Goal: Information Seeking & Learning: Learn about a topic

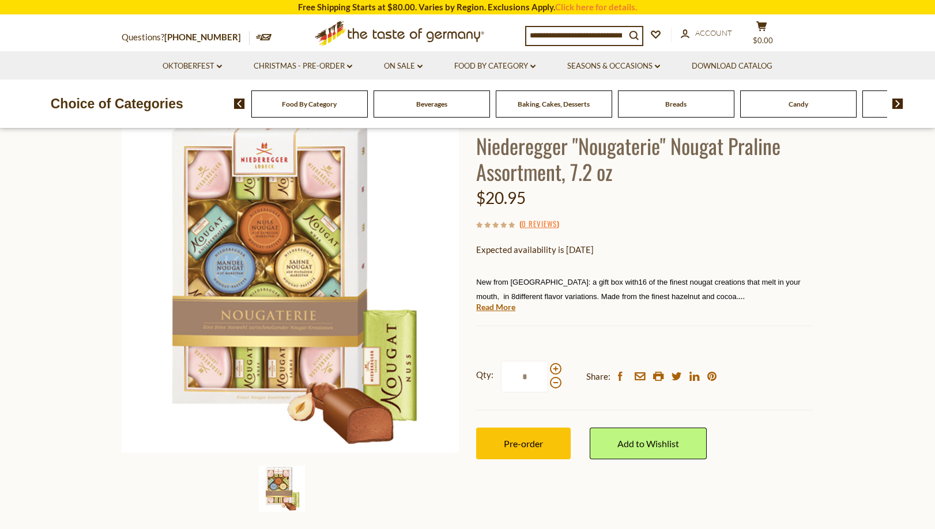
scroll to position [58, 0]
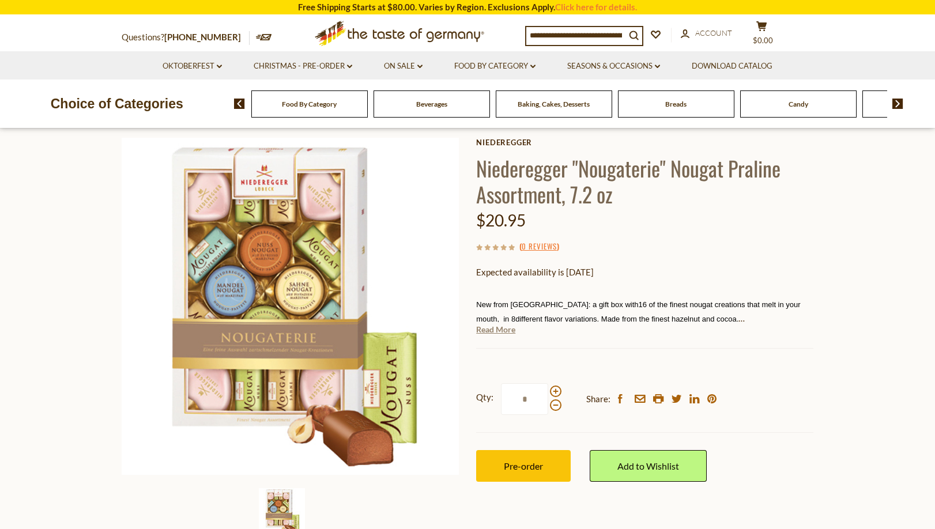
click at [496, 330] on link "Read More" at bounding box center [495, 330] width 39 height 12
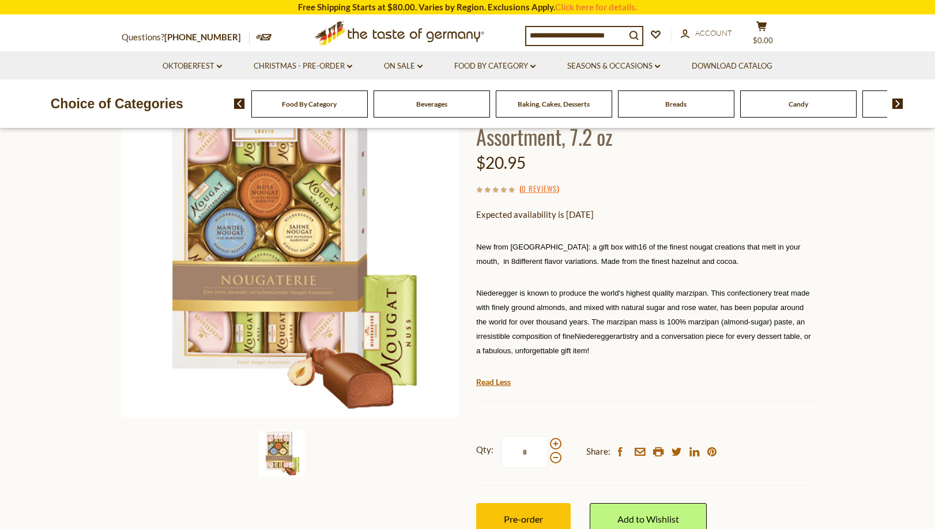
scroll to position [231, 0]
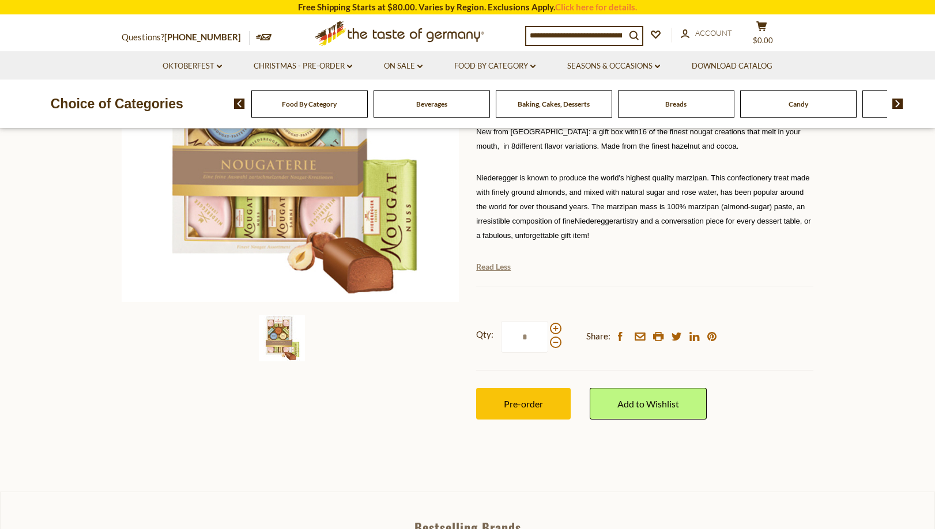
click at [480, 267] on link "Read Less" at bounding box center [493, 267] width 35 height 12
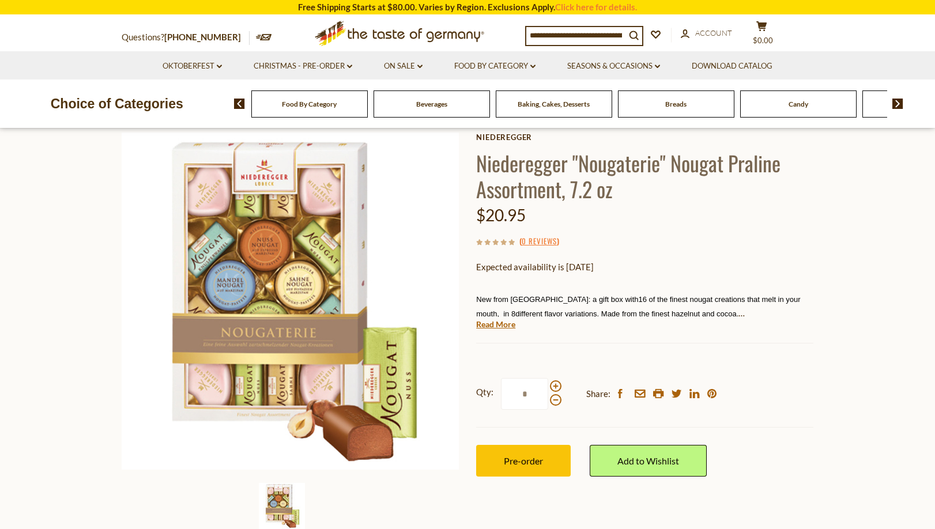
scroll to position [58, 0]
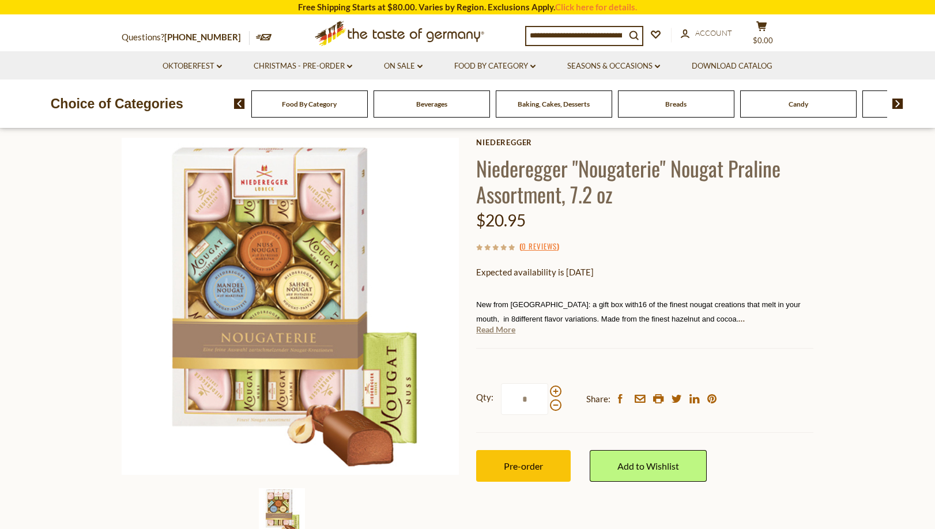
click at [495, 328] on link "Read More" at bounding box center [495, 330] width 39 height 12
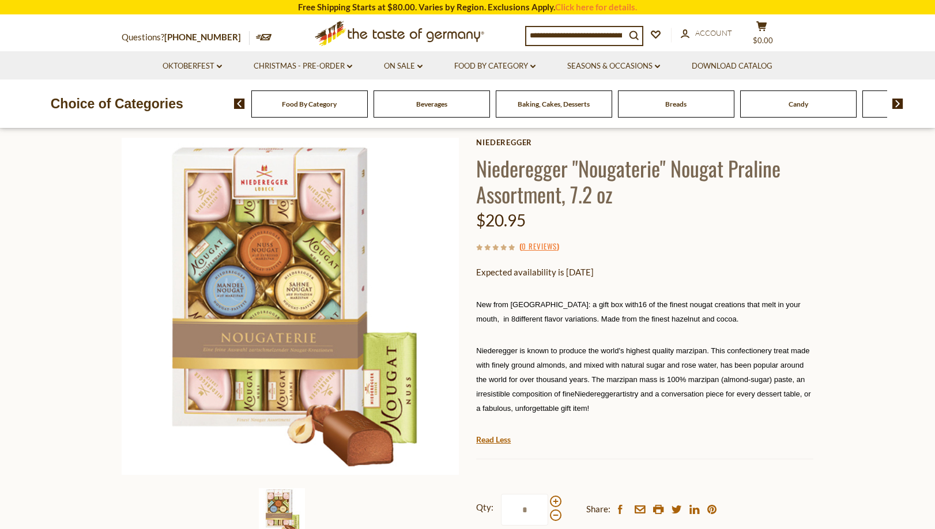
drag, startPoint x: 476, startPoint y: 349, endPoint x: 806, endPoint y: 410, distance: 334.9
click at [806, 410] on p "Niederegger is known to produce the world's highest quality marzipan. This conf…" at bounding box center [644, 379] width 337 height 72
copy span "Niederegger is known to produce the world's highest quality marzipan. This conf…"
drag, startPoint x: 478, startPoint y: 303, endPoint x: 796, endPoint y: 318, distance: 318.7
click at [796, 318] on p "New from [GEOGRAPHIC_DATA]: a gift box with 16 of the finest nougat creations t…" at bounding box center [644, 311] width 337 height 29
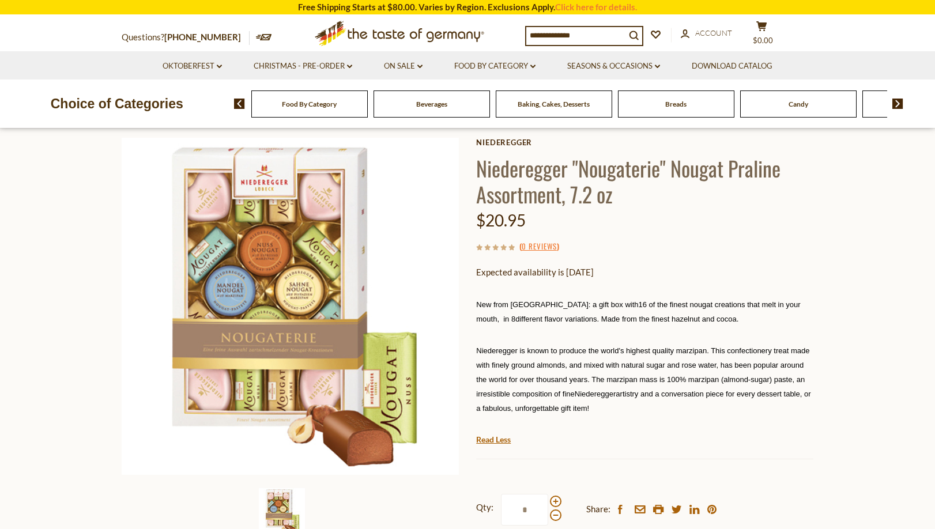
copy p "New from [GEOGRAPHIC_DATA]: a gift box with 16 of the finest nougat creations t…"
